Goal: Transaction & Acquisition: Purchase product/service

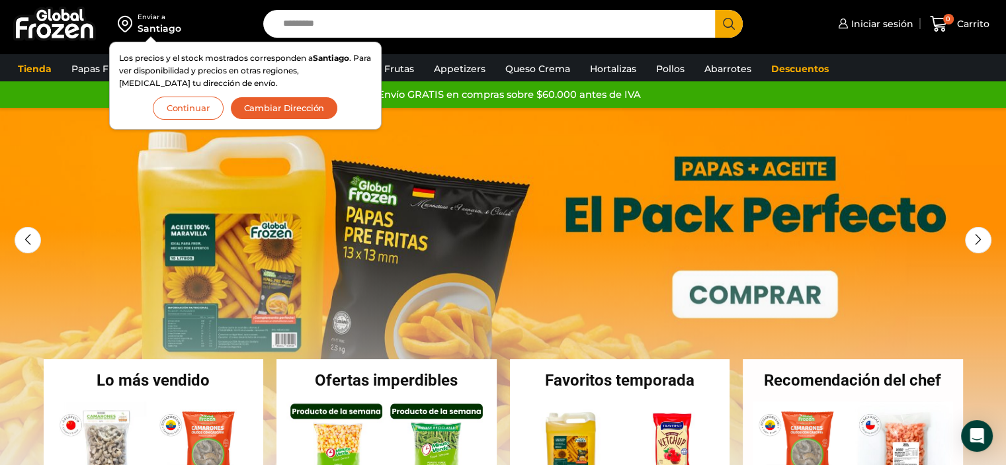
click at [198, 109] on button "Continuar" at bounding box center [188, 108] width 71 height 23
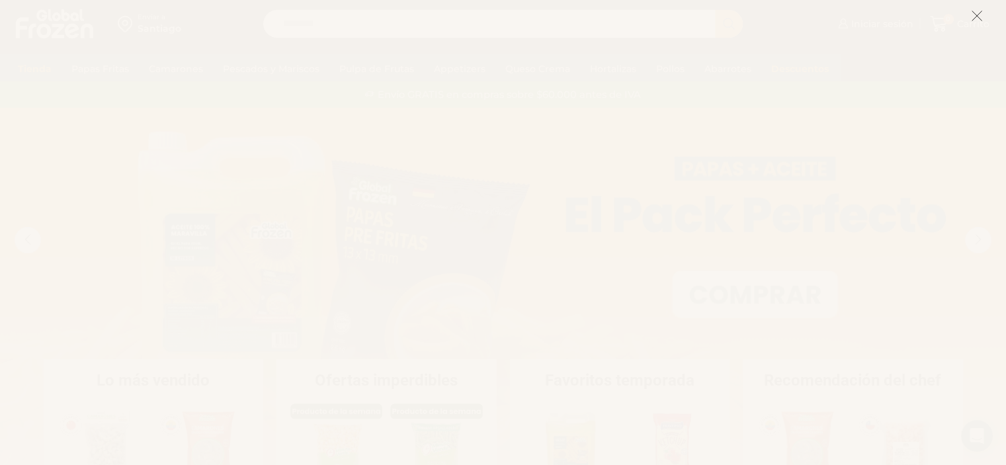
click at [977, 18] on icon at bounding box center [977, 16] width 12 height 12
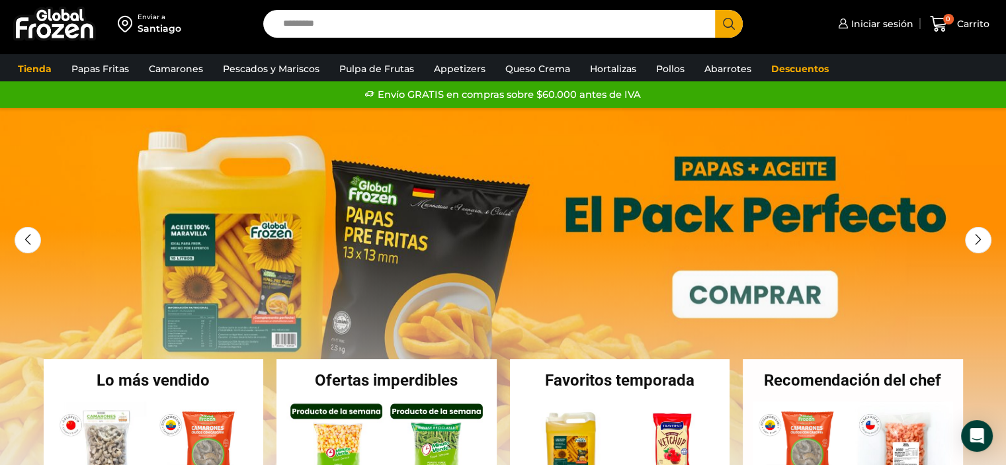
click at [362, 21] on input "Search input" at bounding box center [492, 24] width 432 height 28
type input "*****"
click at [715, 10] on button "Search" at bounding box center [729, 24] width 28 height 28
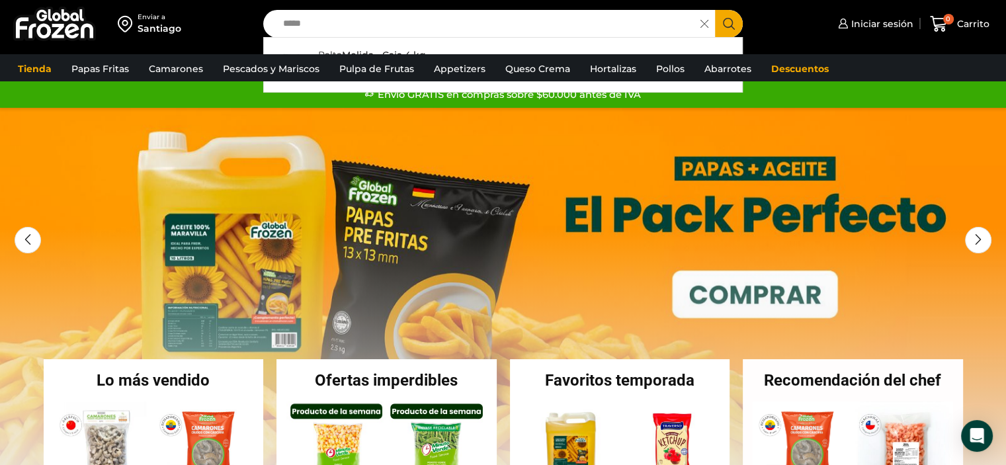
click at [728, 23] on icon "Search button" at bounding box center [729, 24] width 12 height 12
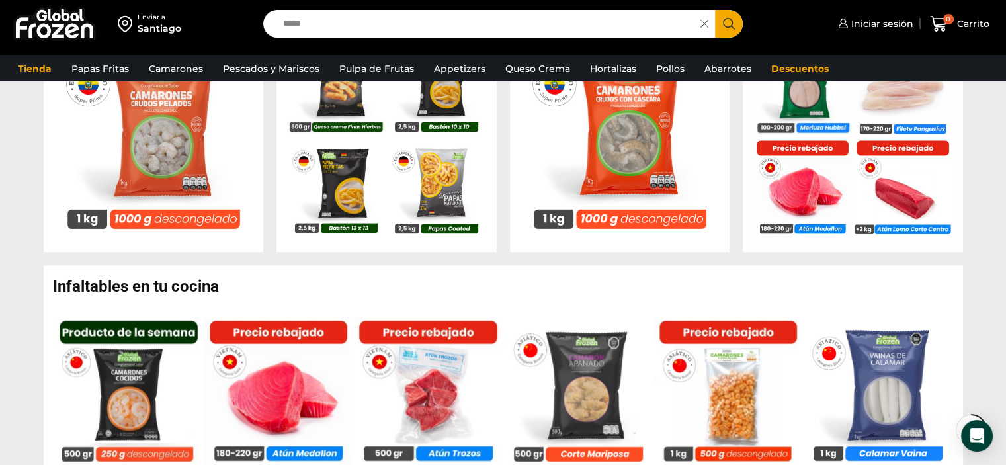
scroll to position [793, 0]
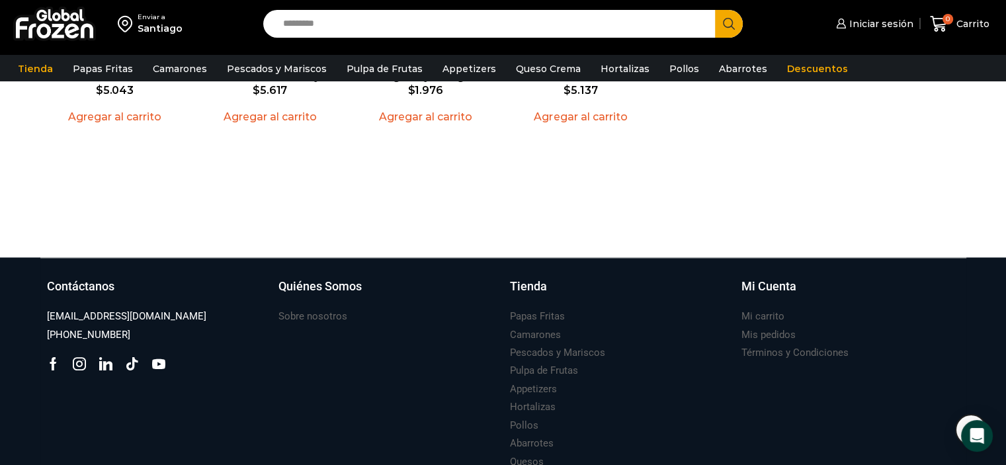
scroll to position [1482, 0]
